Goal: Task Accomplishment & Management: Manage account settings

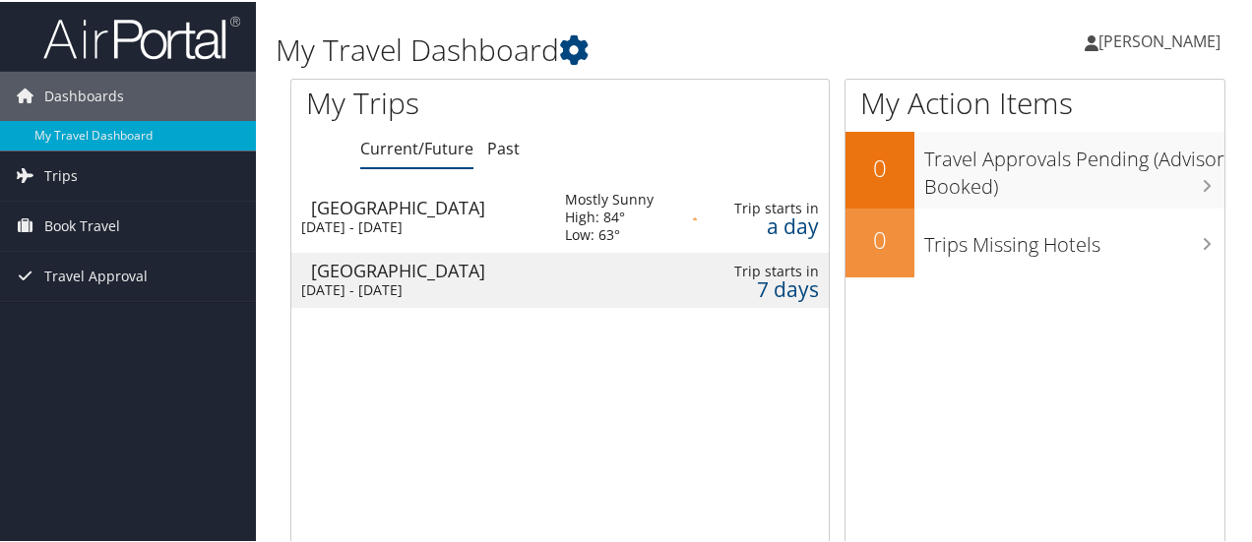
click at [697, 274] on td at bounding box center [694, 278] width 23 height 55
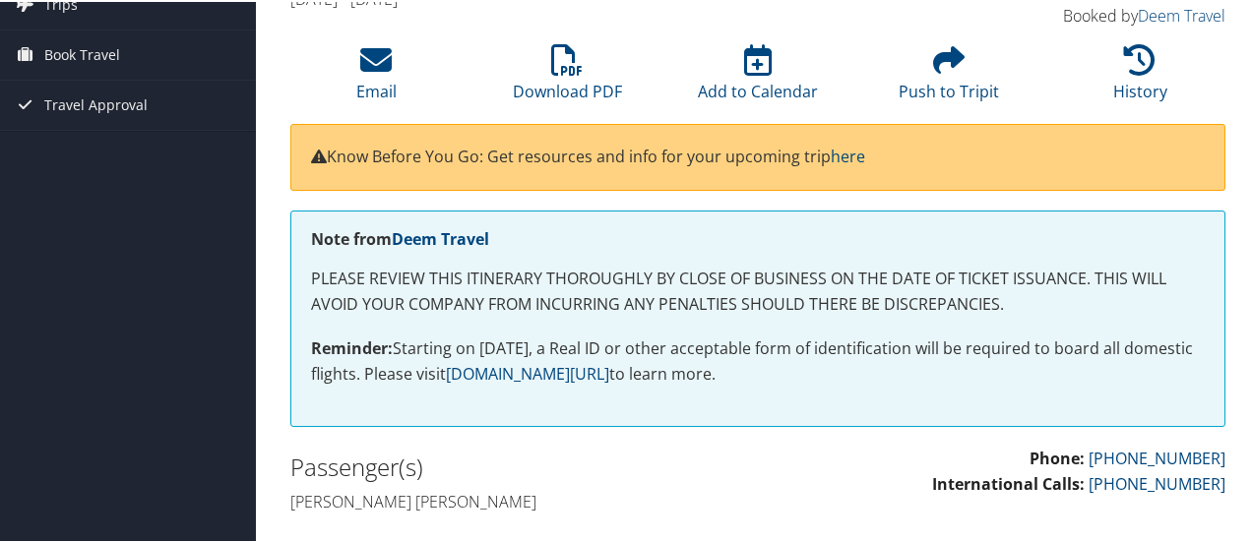
scroll to position [130, 0]
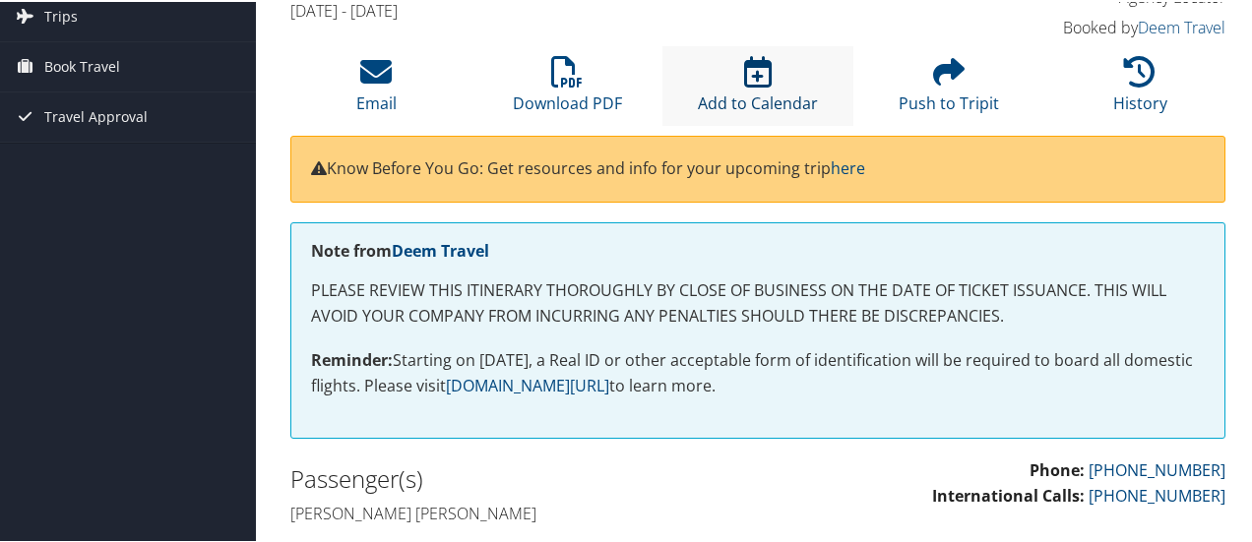
click at [763, 77] on icon at bounding box center [758, 69] width 28 height 31
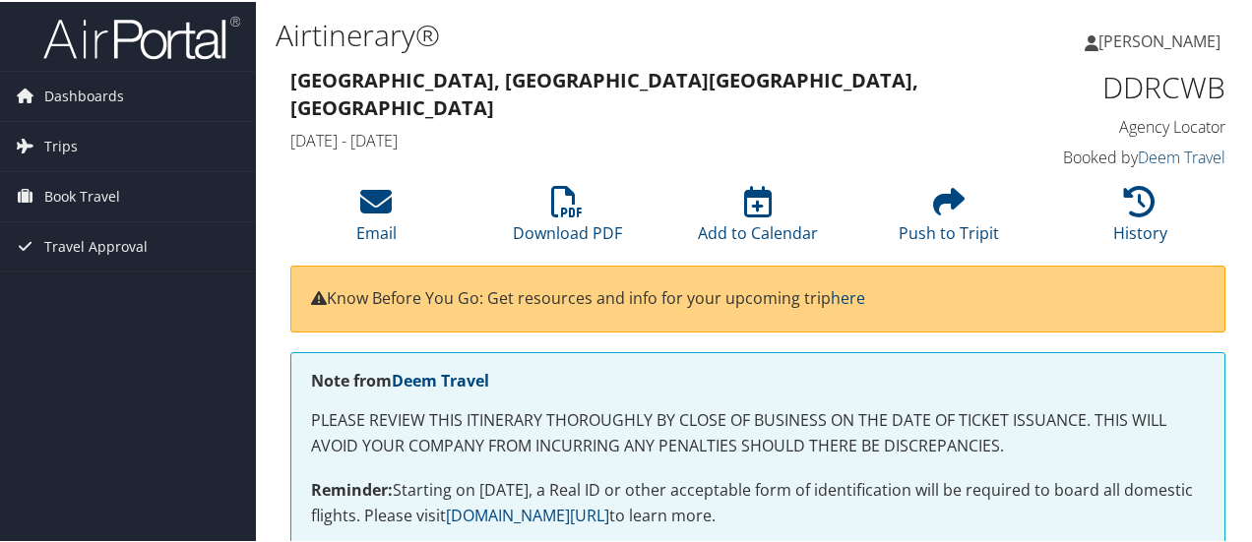
click at [1019, 98] on h1 "DDRCWB" at bounding box center [1120, 85] width 212 height 41
click at [386, 196] on icon at bounding box center [375, 199] width 31 height 31
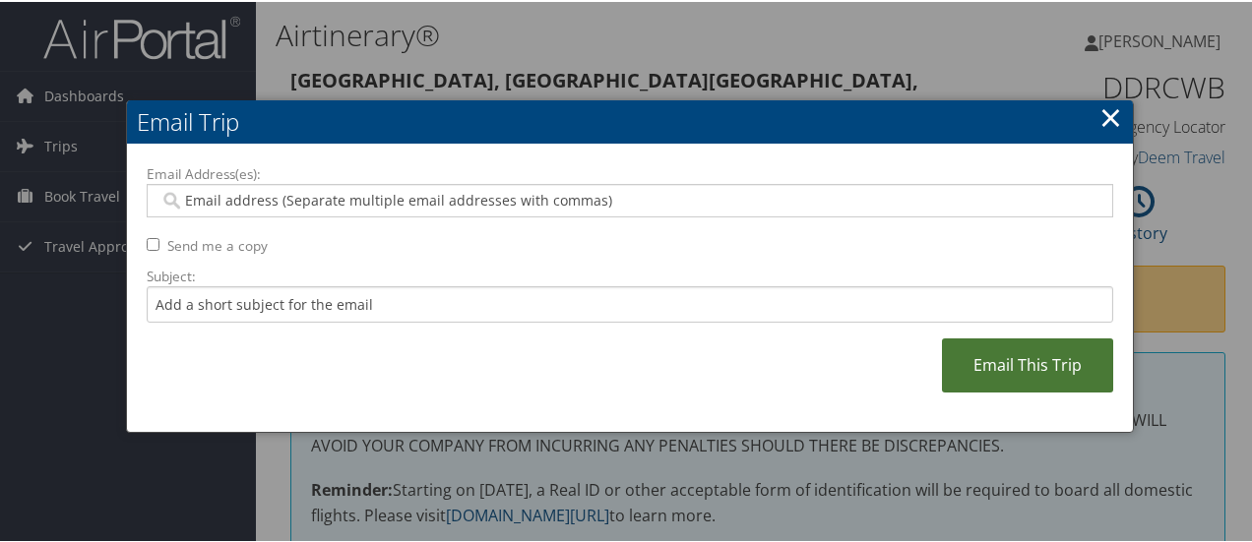
click at [1051, 370] on link "Email This Trip" at bounding box center [1027, 364] width 171 height 54
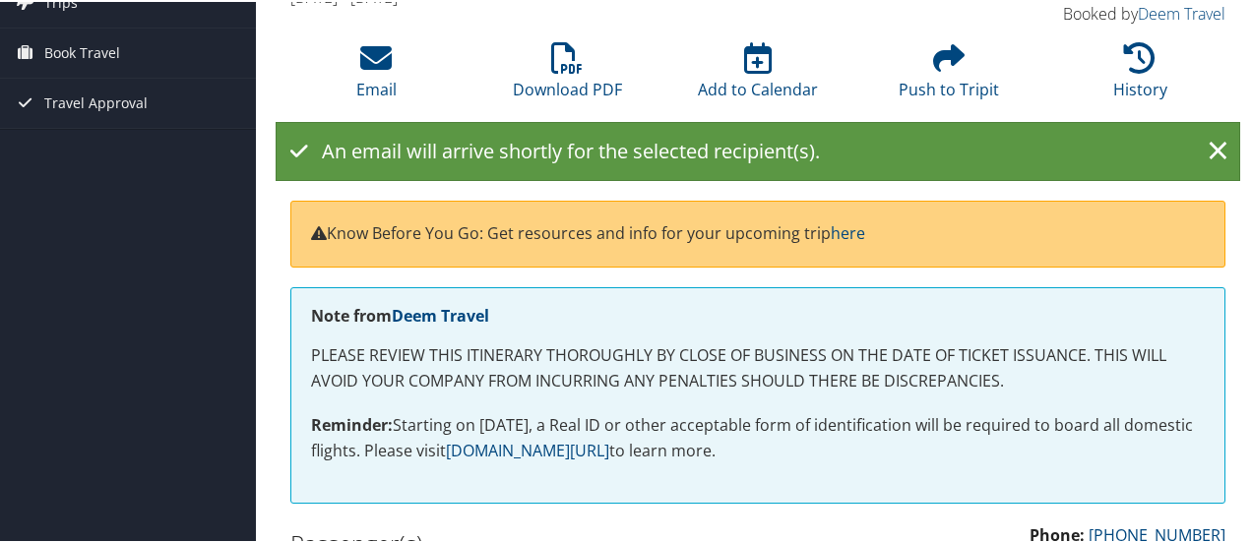
scroll to position [144, 0]
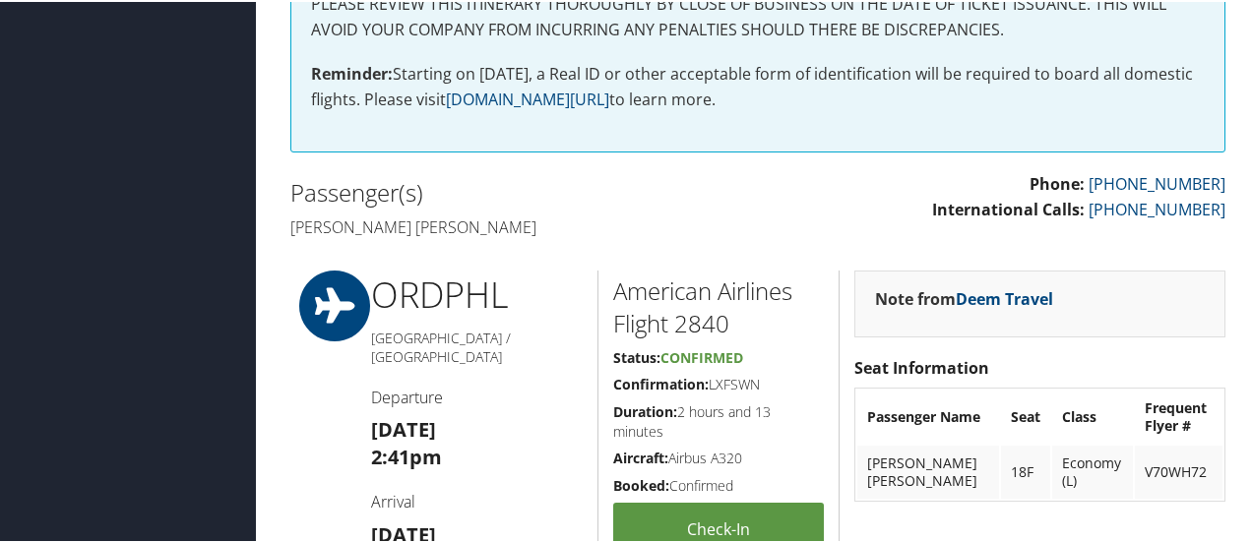
scroll to position [447, 0]
